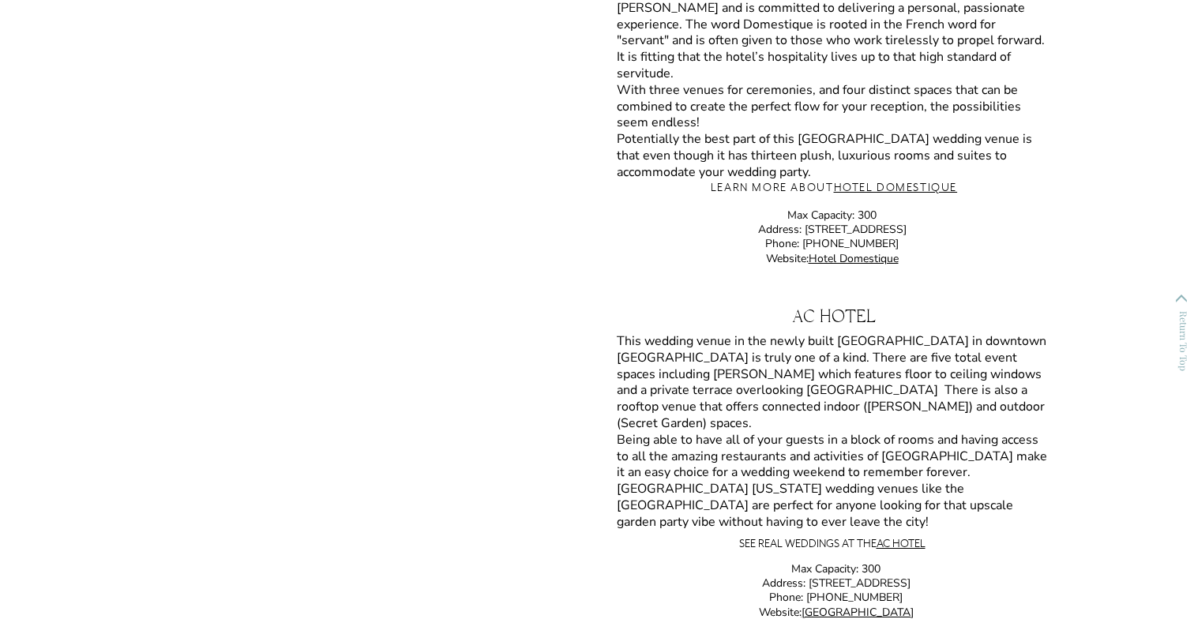
scroll to position [5765, 0]
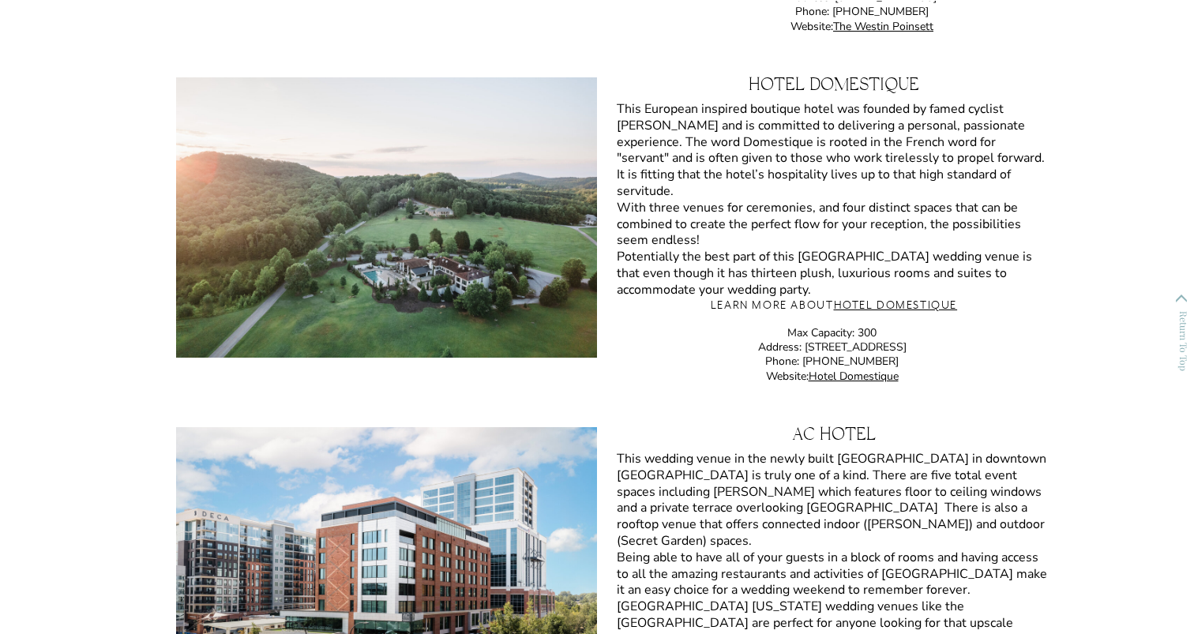
click at [839, 81] on h3 "Hotel Domestique" at bounding box center [834, 90] width 474 height 26
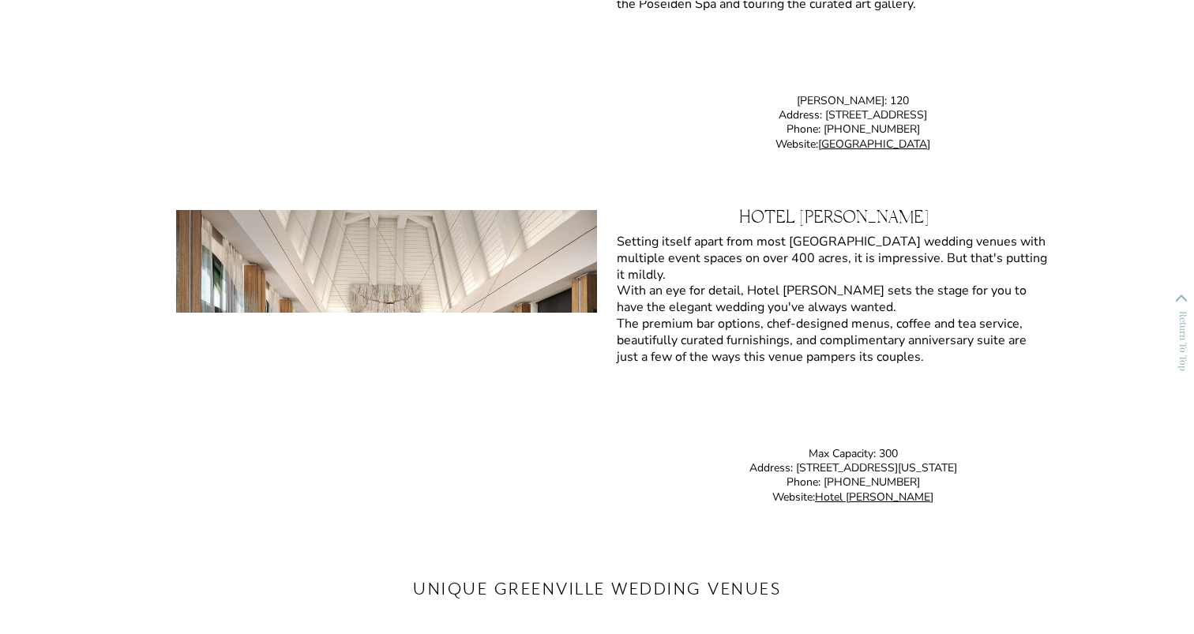
scroll to position [7730, 0]
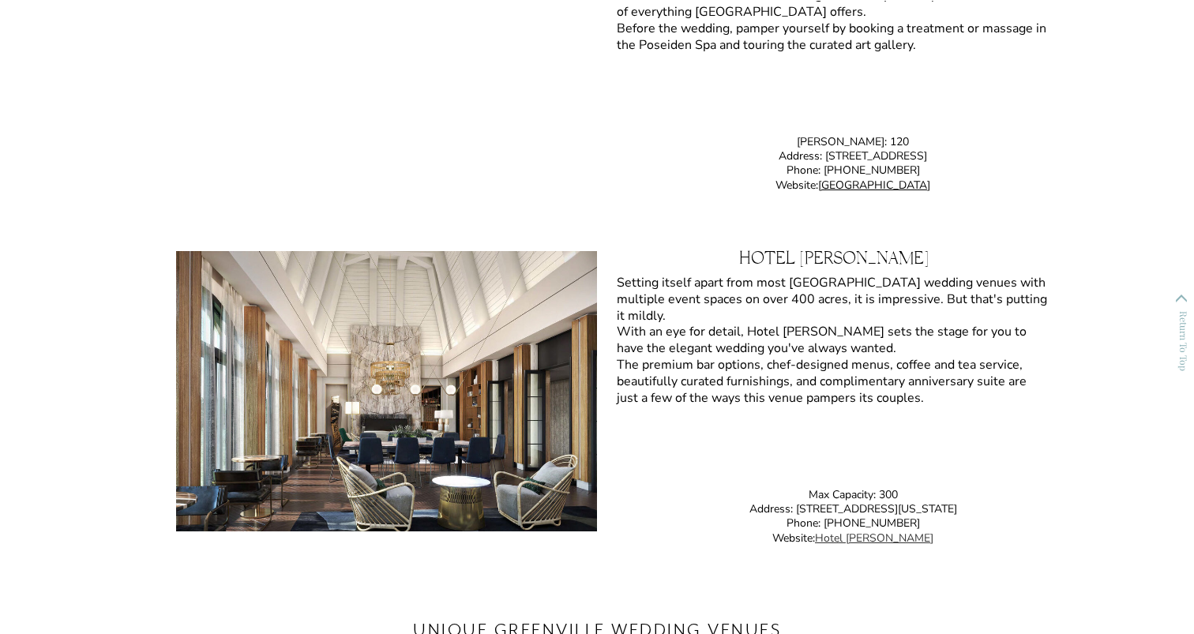
click at [877, 538] on link "Hotel Hartness" at bounding box center [874, 538] width 118 height 15
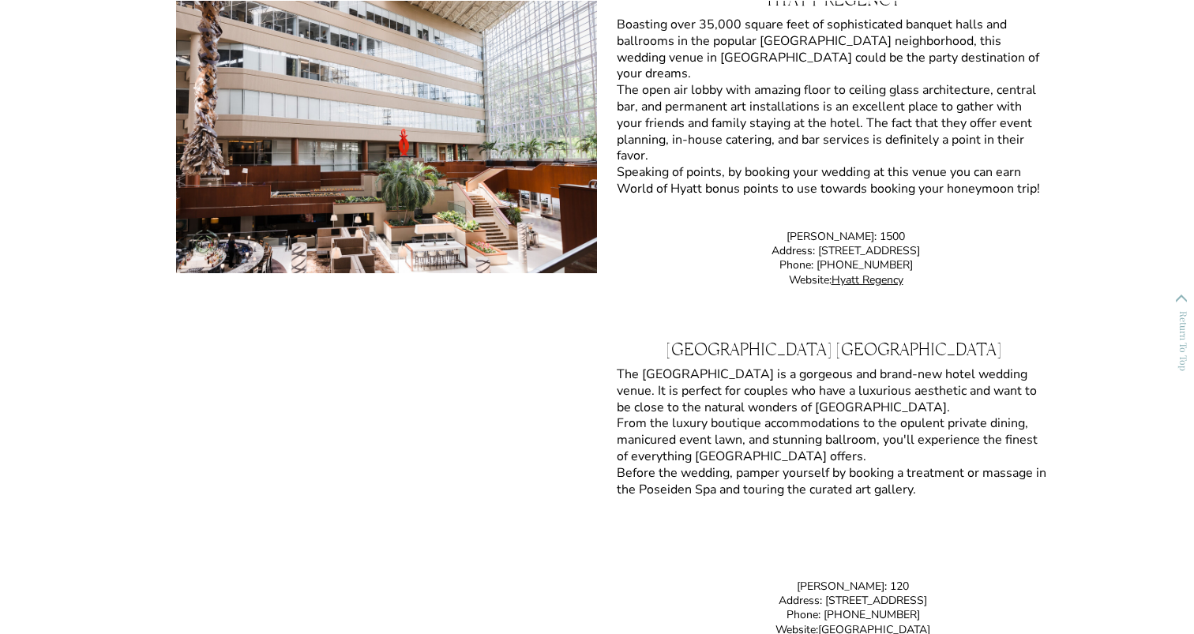
scroll to position [7318, 0]
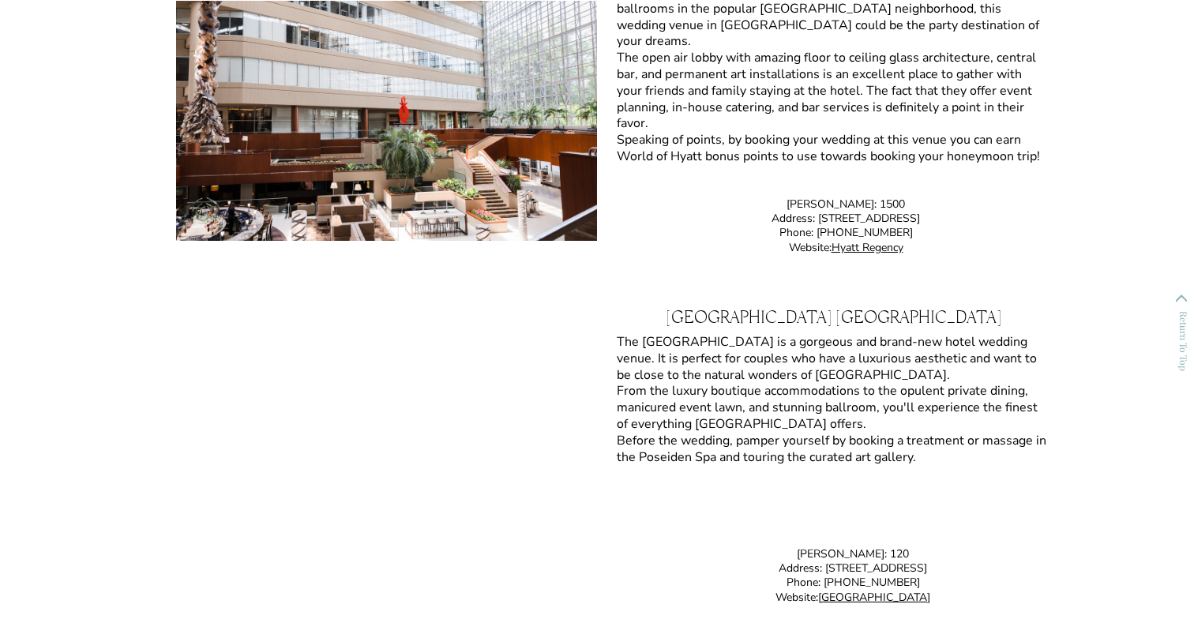
click at [723, 311] on h3 "Grand Bohemian Lodge Greenville" at bounding box center [834, 324] width 474 height 28
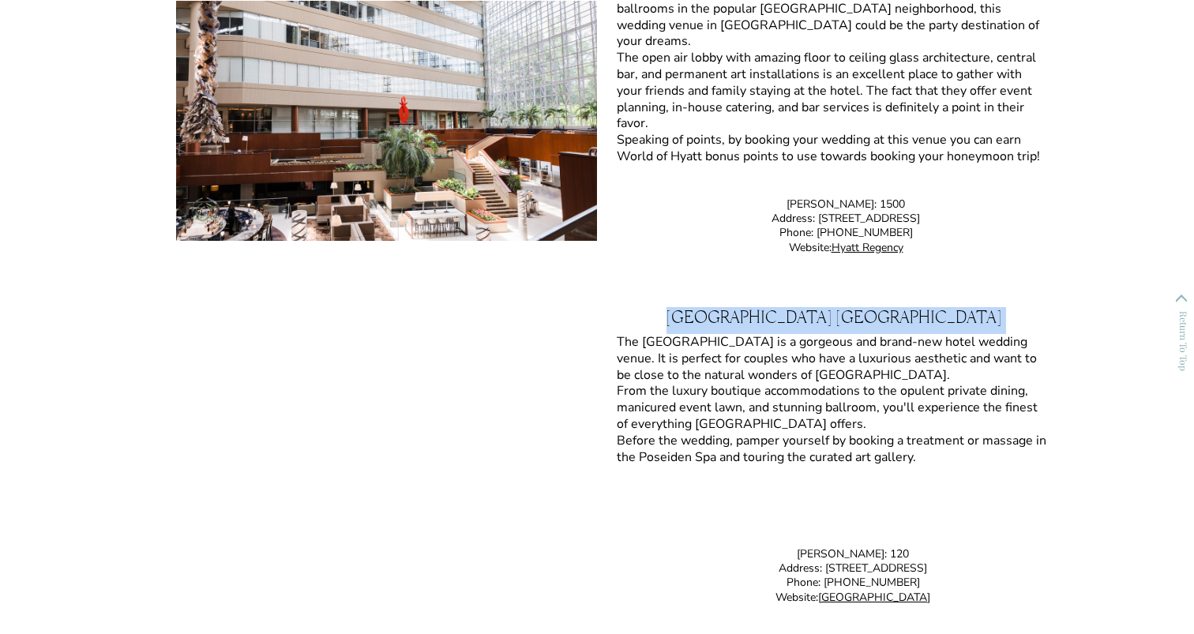
click at [723, 311] on h3 "Grand Bohemian Lodge Greenville" at bounding box center [834, 324] width 474 height 28
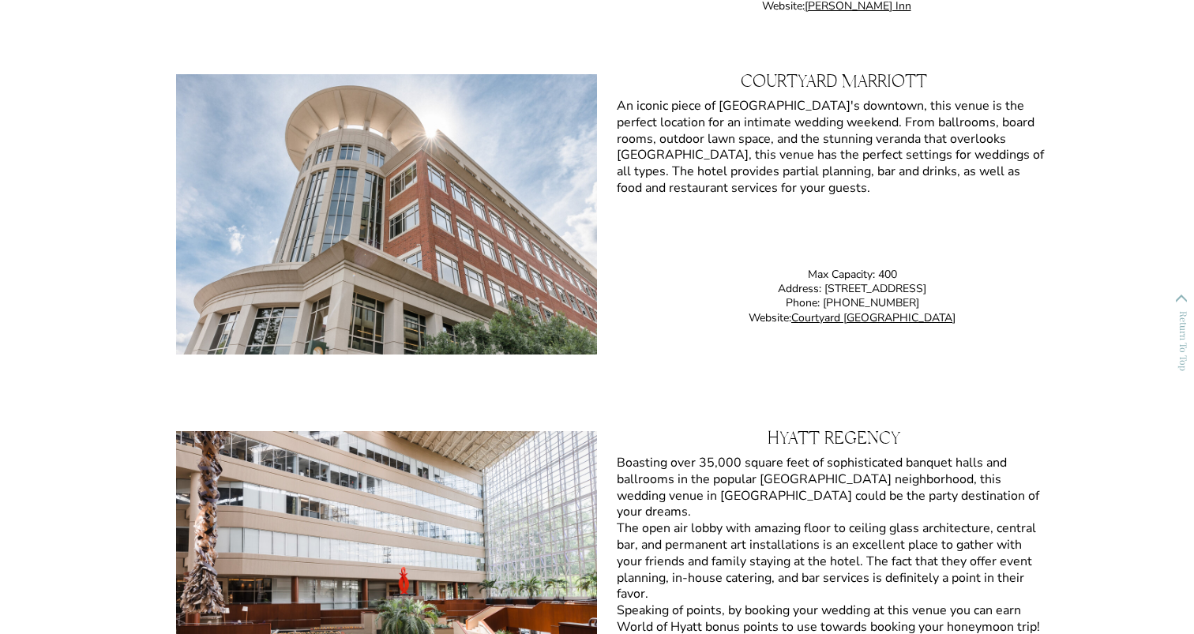
scroll to position [6800, 0]
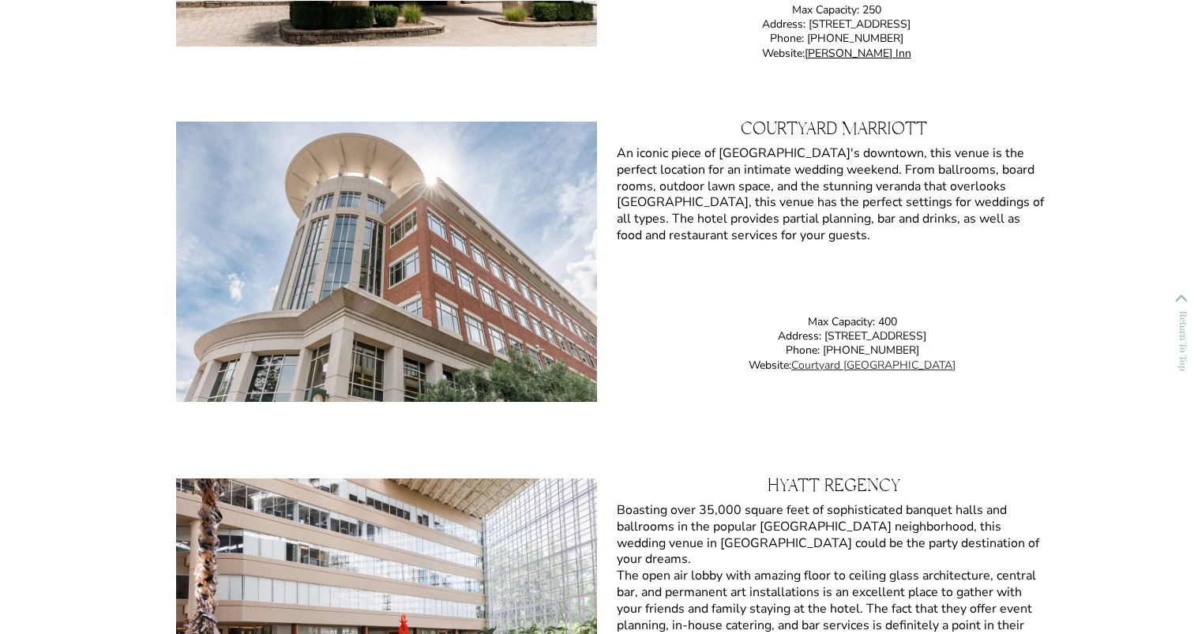
click at [850, 363] on link "Courtyard Marriott Greenville Downtown" at bounding box center [873, 365] width 164 height 15
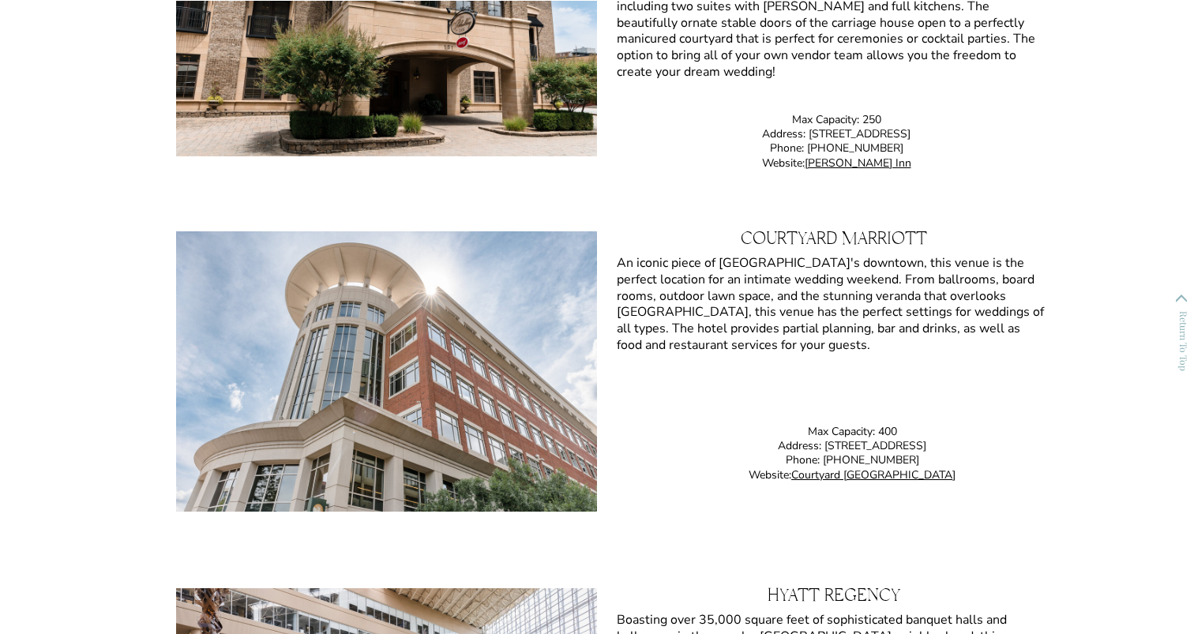
scroll to position [6656, 0]
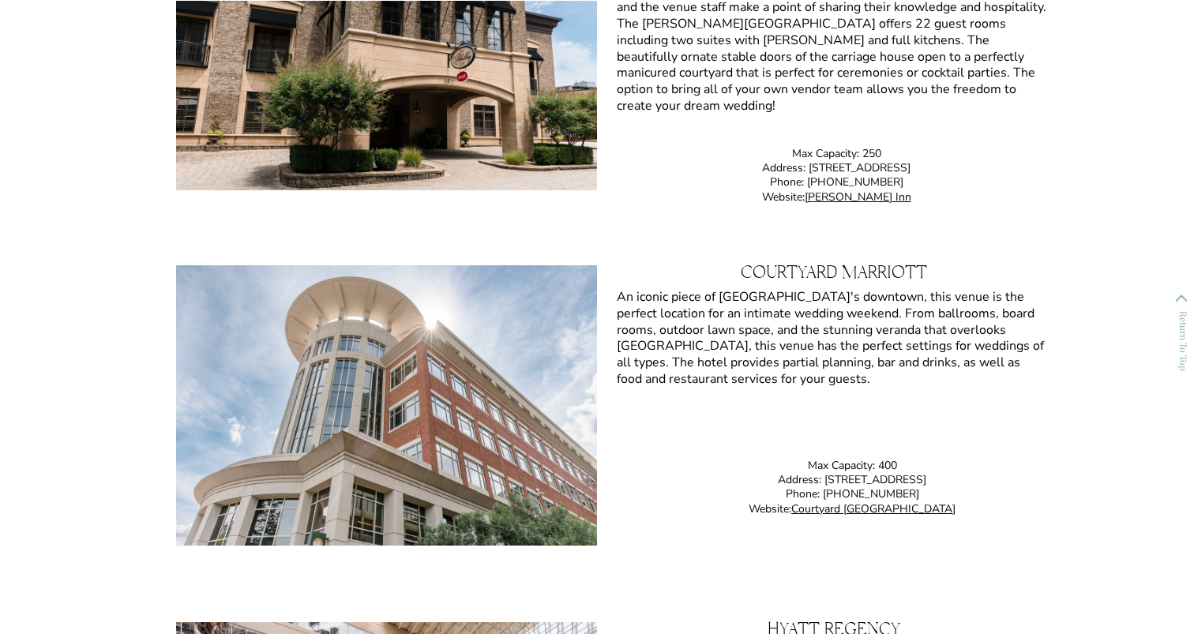
click at [825, 274] on h3 "Courtyard Marriott" at bounding box center [834, 279] width 474 height 28
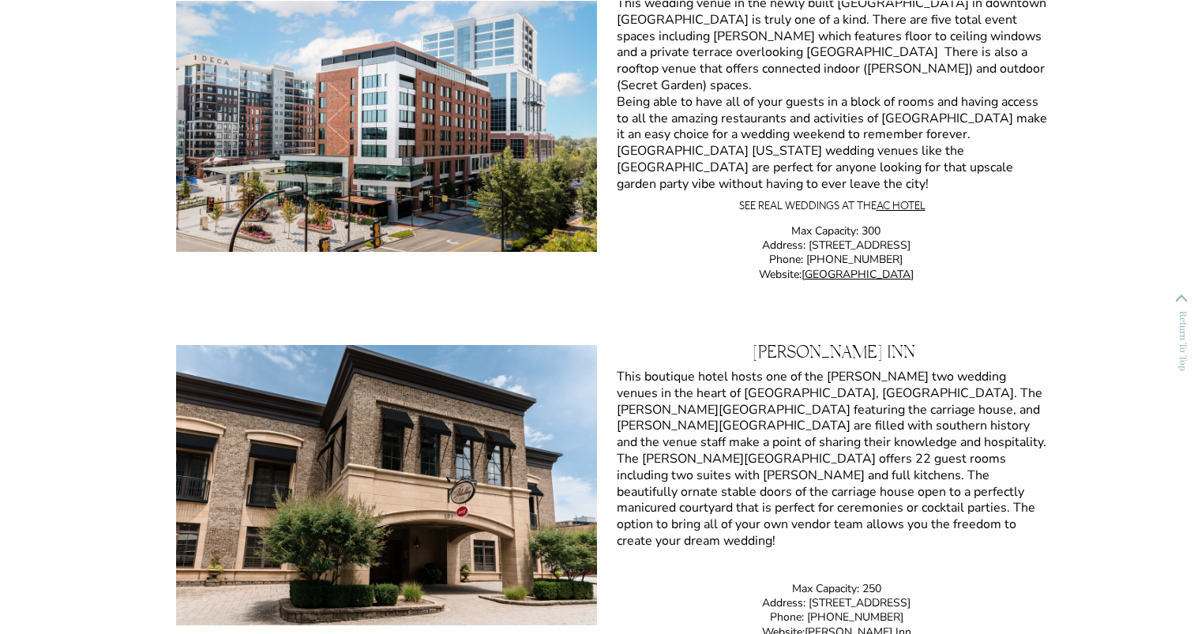
scroll to position [5883, 0]
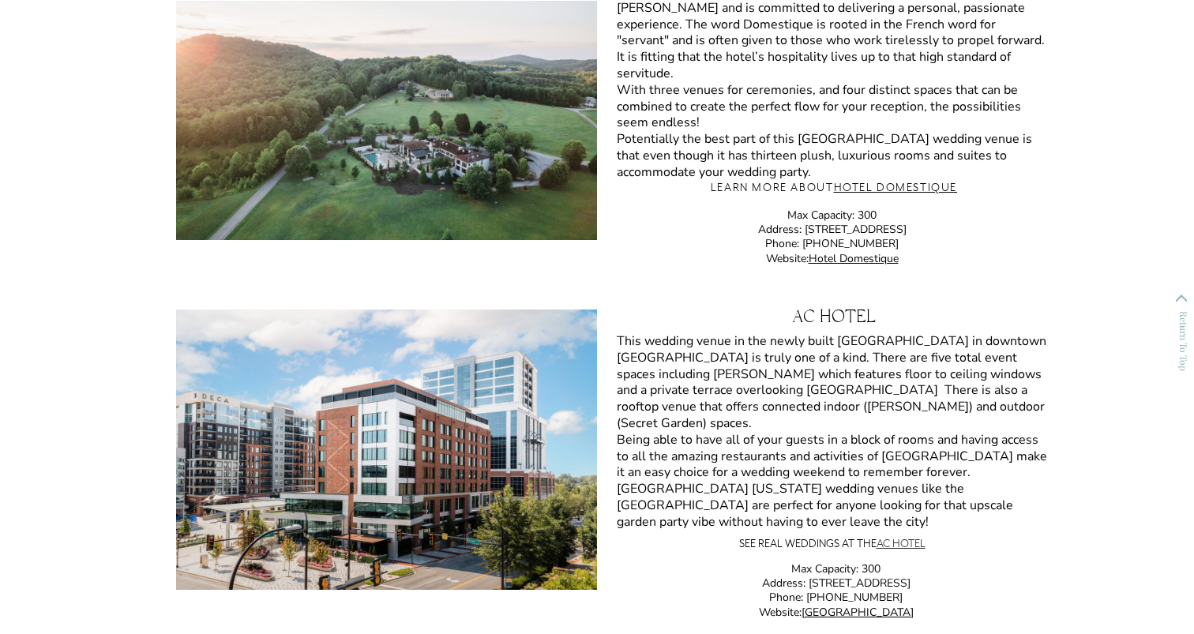
click at [908, 543] on link "AC Hotel" at bounding box center [901, 543] width 49 height 14
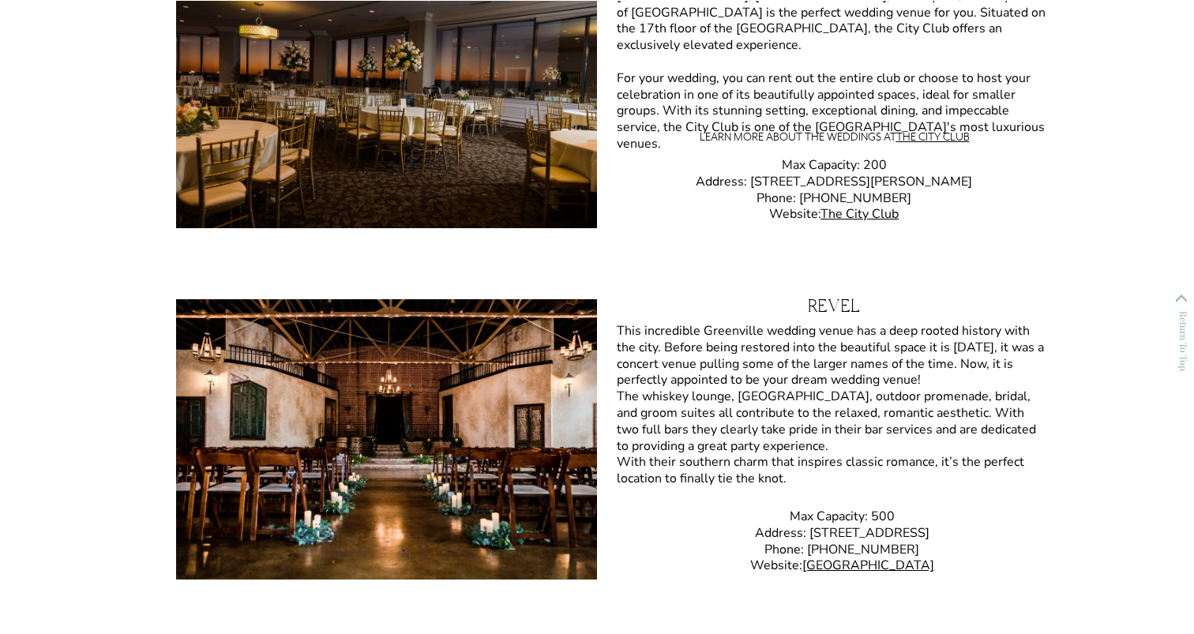
scroll to position [3667, 0]
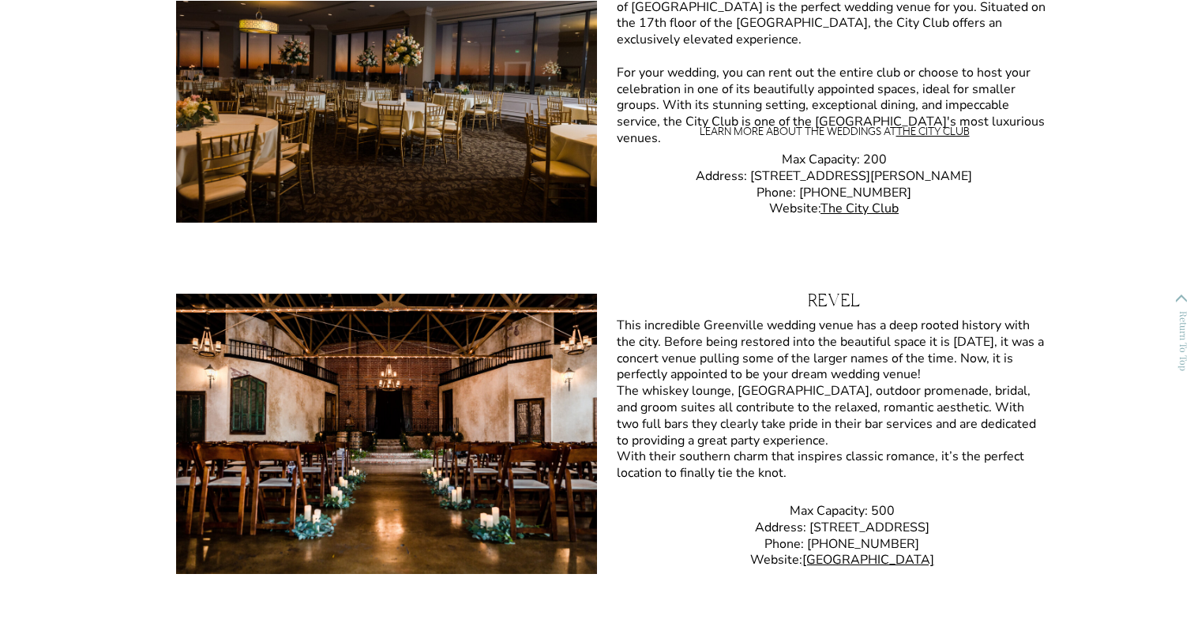
click at [829, 299] on h3 "Revel" at bounding box center [834, 305] width 474 height 22
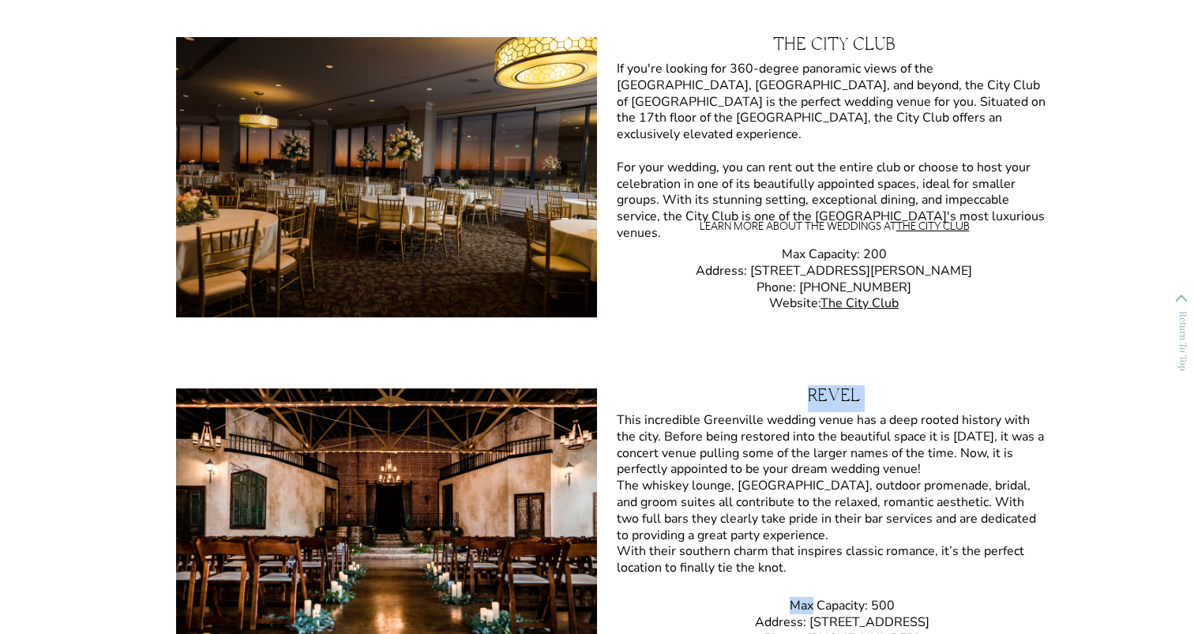
scroll to position [3387, 0]
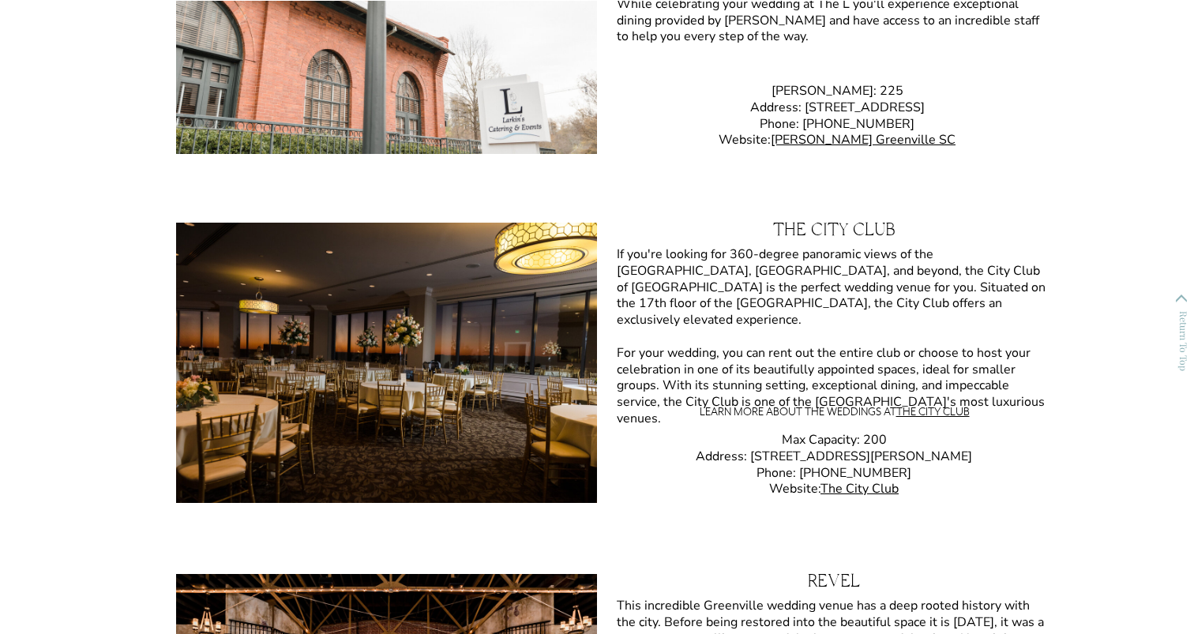
click at [825, 227] on h3 "The City Club" at bounding box center [834, 235] width 474 height 24
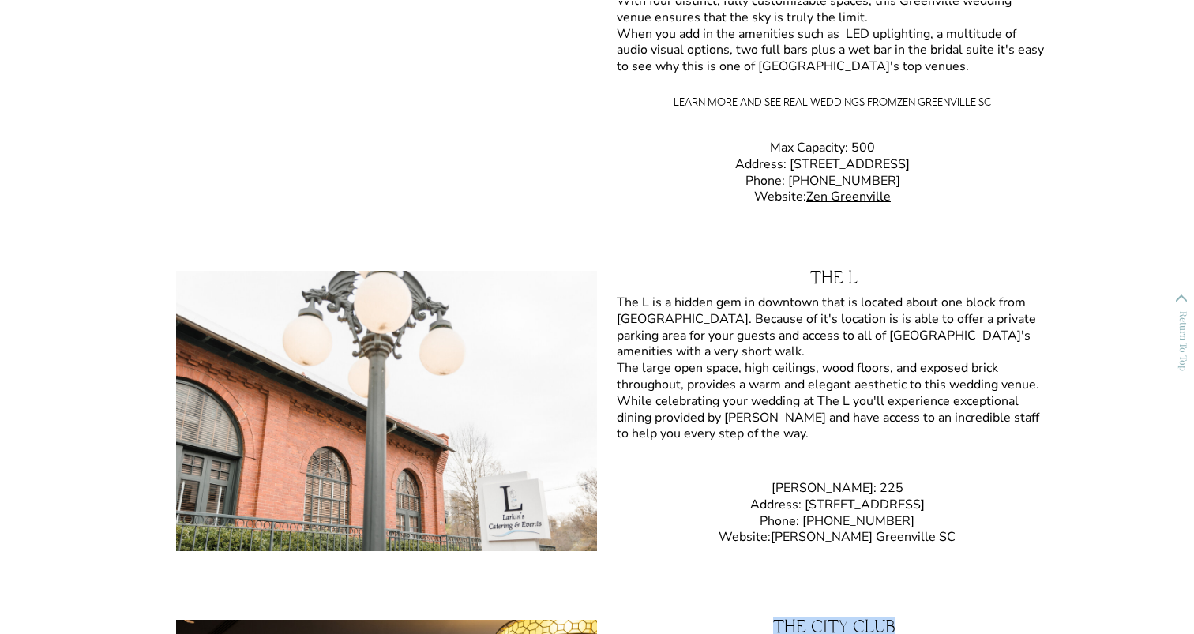
scroll to position [3061, 0]
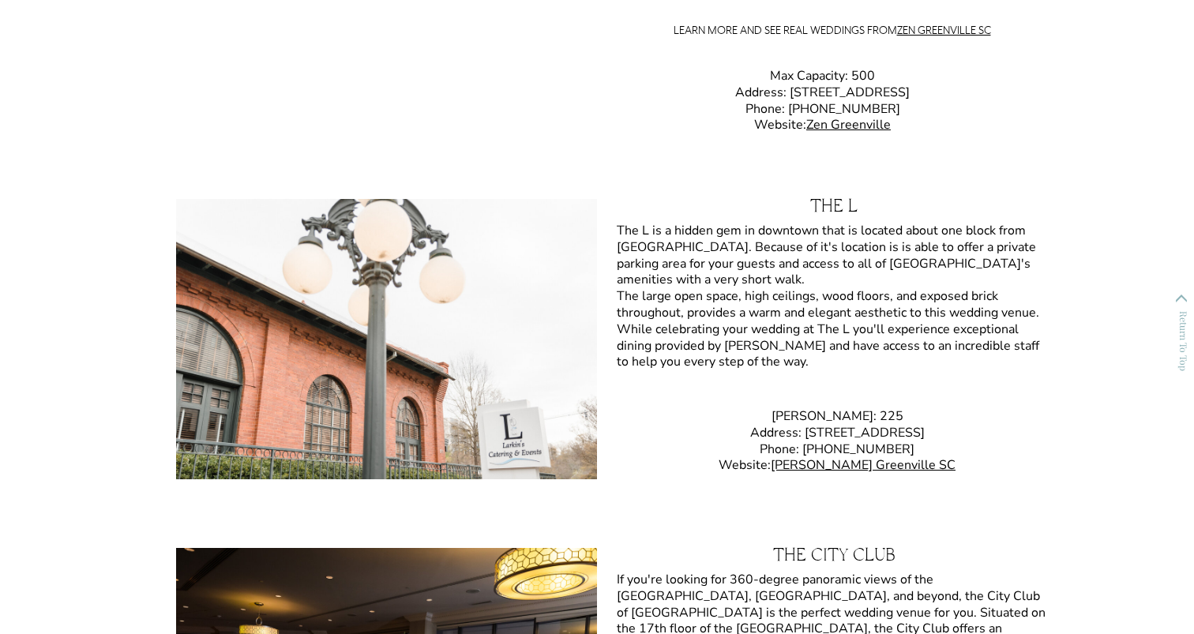
click at [826, 206] on h3 "The L" at bounding box center [834, 212] width 474 height 26
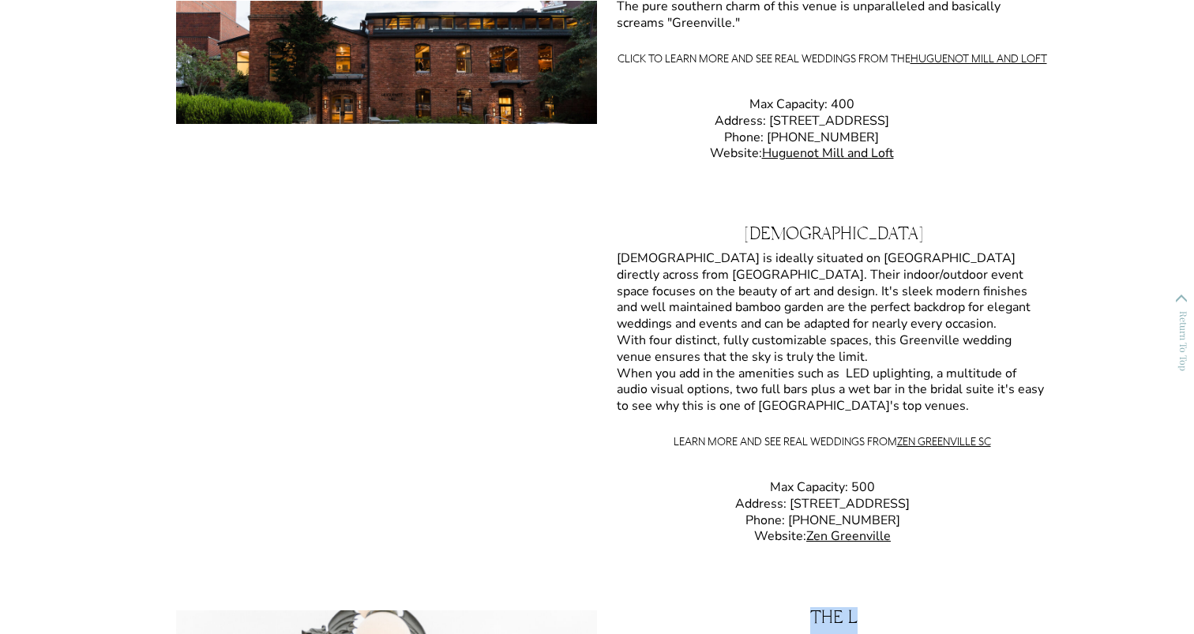
scroll to position [2583, 0]
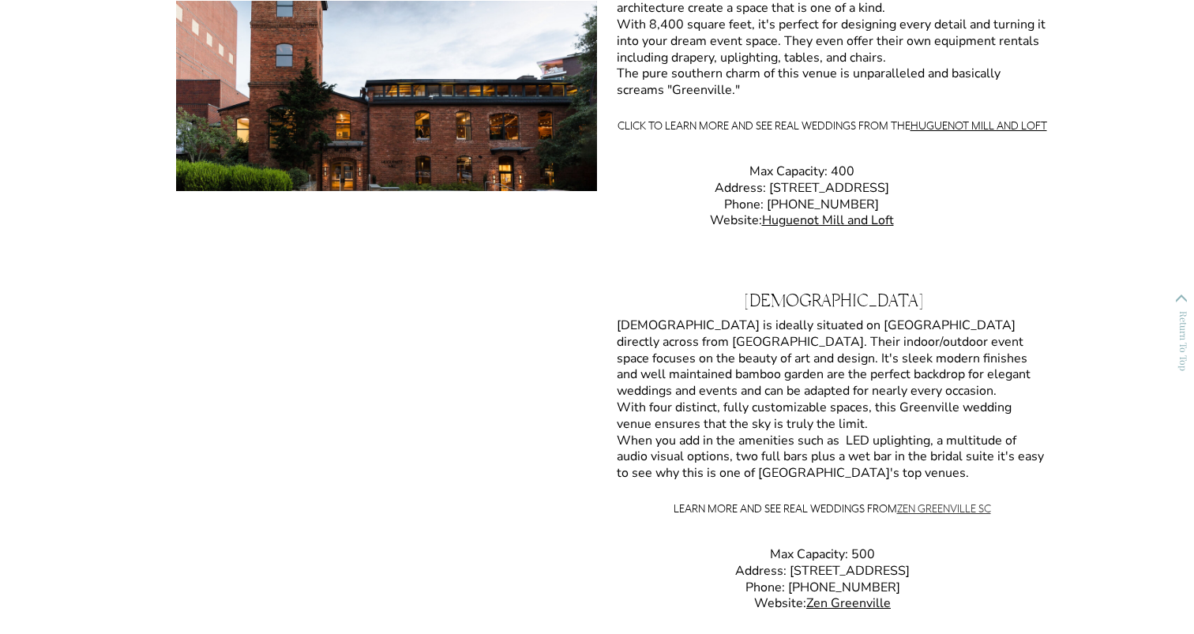
click at [935, 507] on link "Zen Greenville SC" at bounding box center [944, 509] width 94 height 14
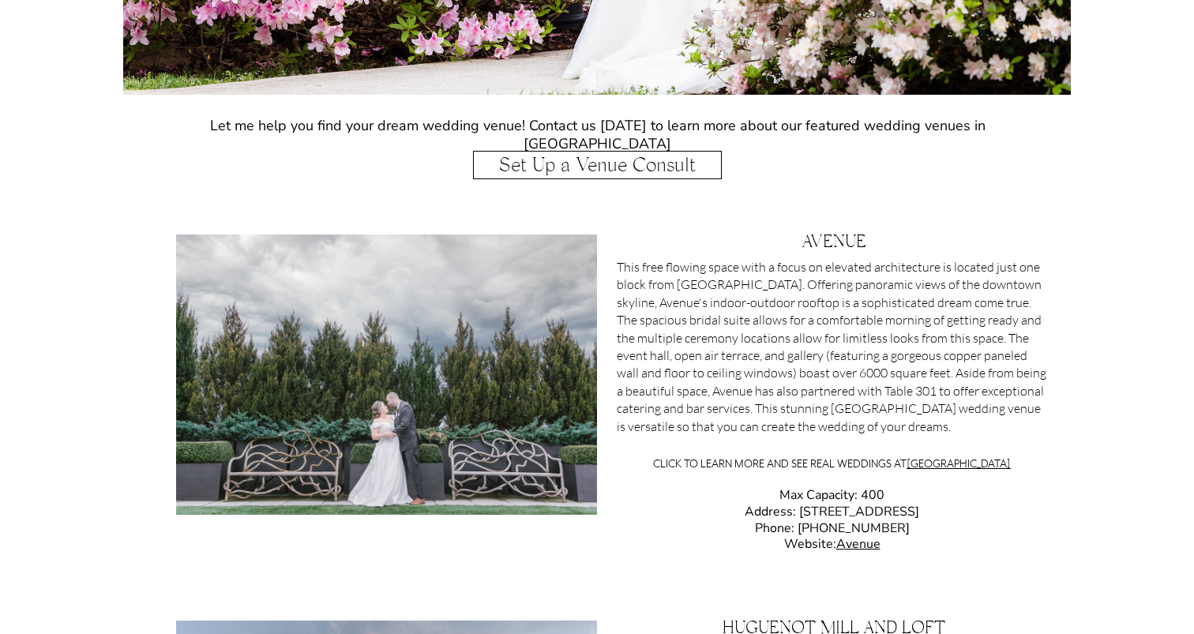
scroll to position [1926, 0]
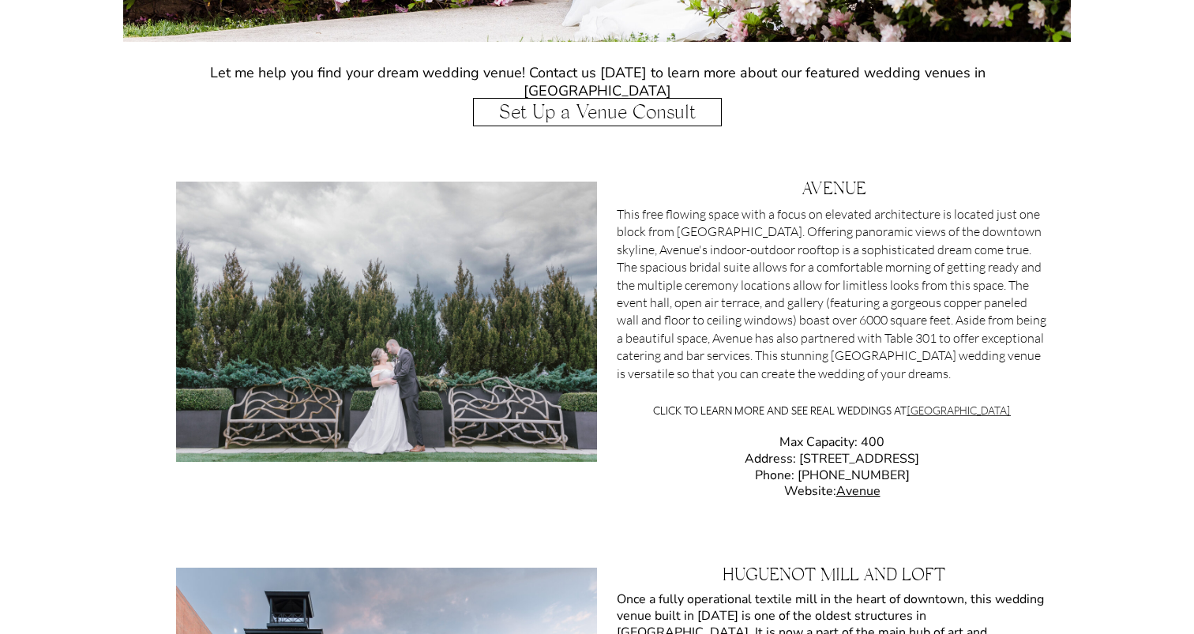
click at [940, 408] on link "Avenue Greenville SC" at bounding box center [959, 411] width 104 height 14
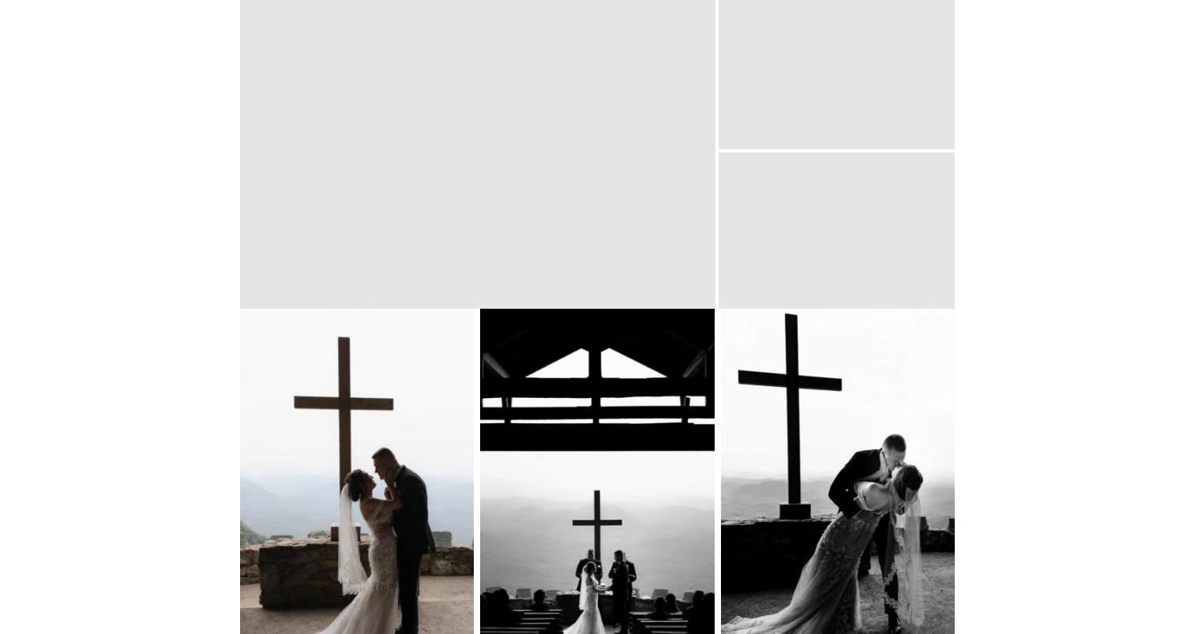
scroll to position [5569, 0]
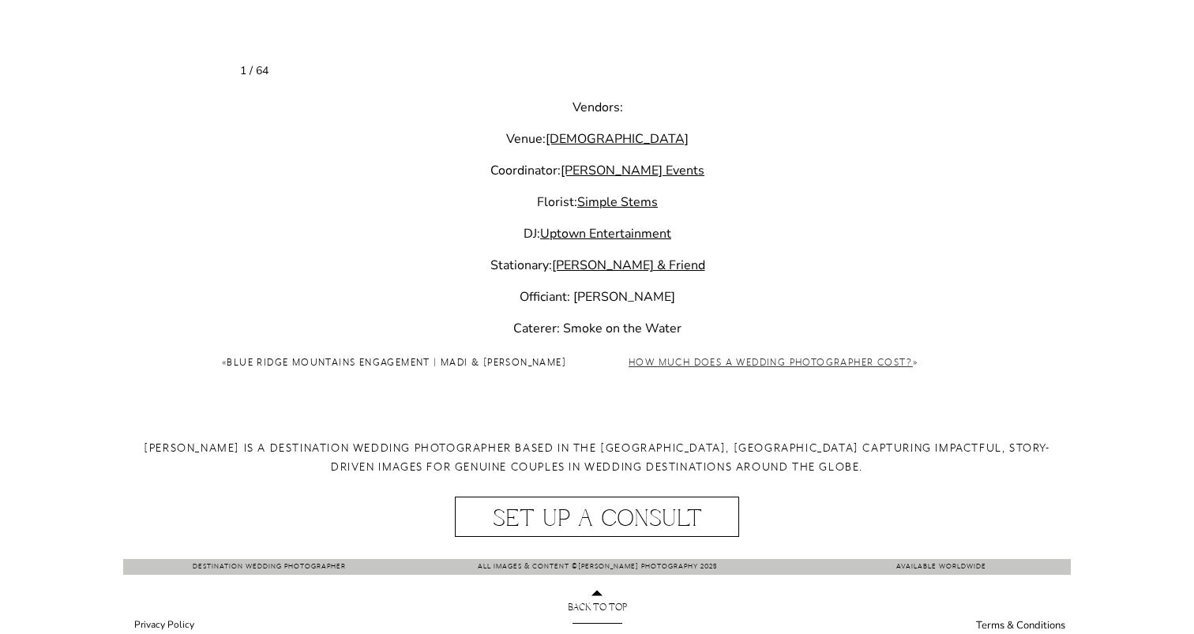
scroll to position [4359, 0]
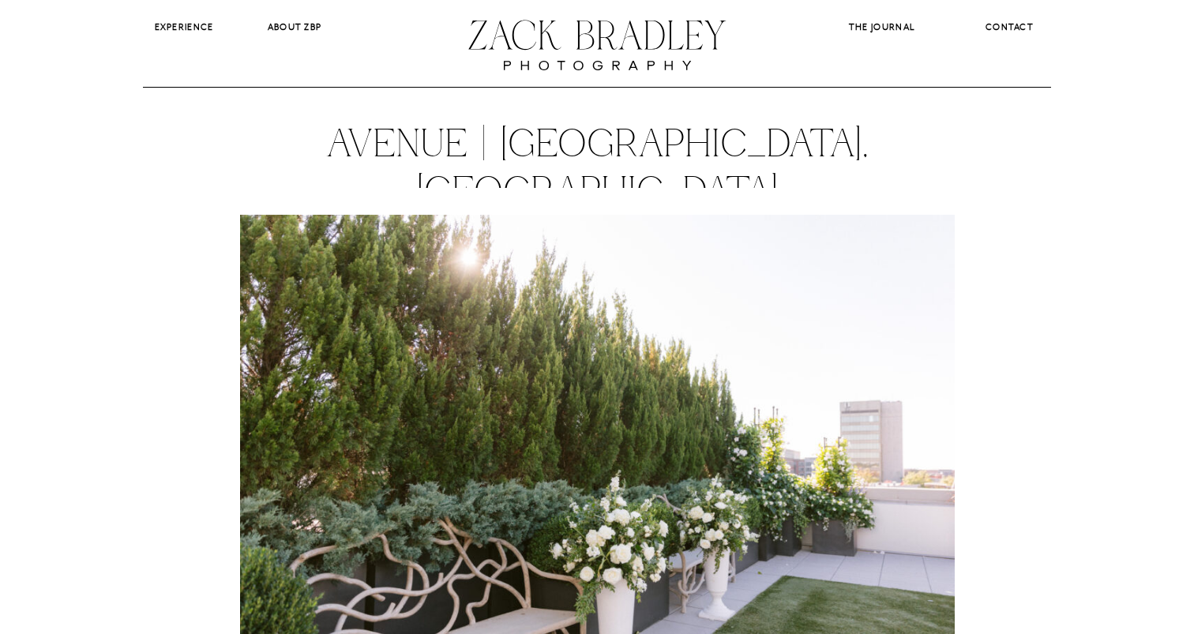
click at [477, 150] on h1 "Avenue | [GEOGRAPHIC_DATA], [GEOGRAPHIC_DATA]" at bounding box center [596, 169] width 551 height 95
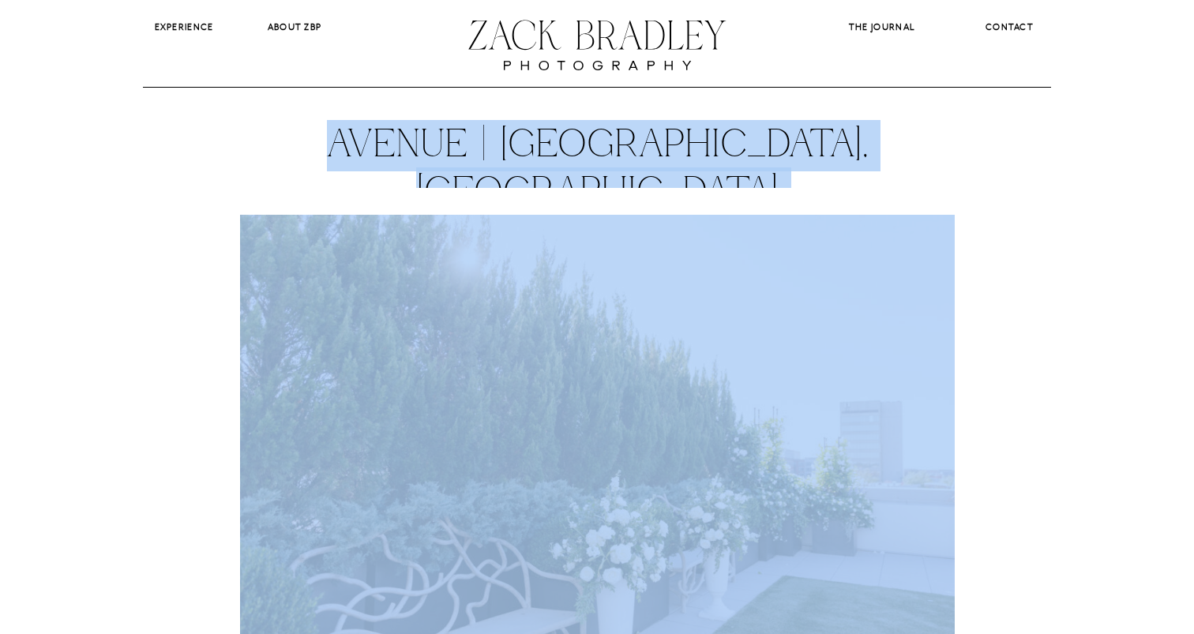
click at [477, 150] on h1 "Avenue | [GEOGRAPHIC_DATA], [GEOGRAPHIC_DATA]" at bounding box center [596, 169] width 551 height 95
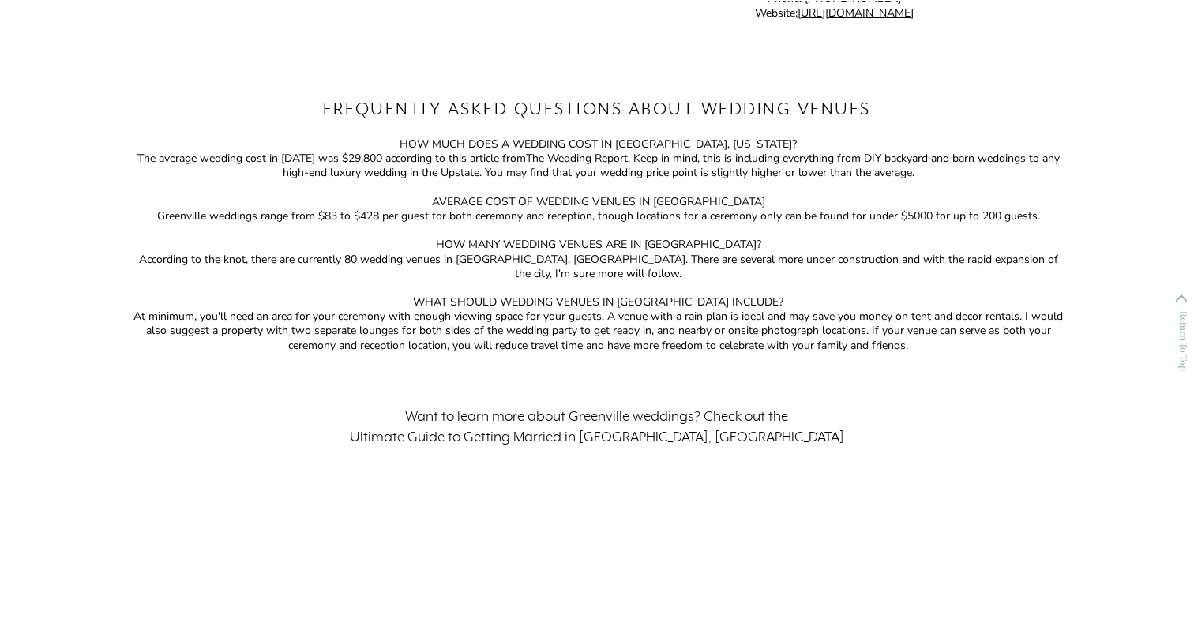
scroll to position [15956, 0]
